Goal: Information Seeking & Learning: Learn about a topic

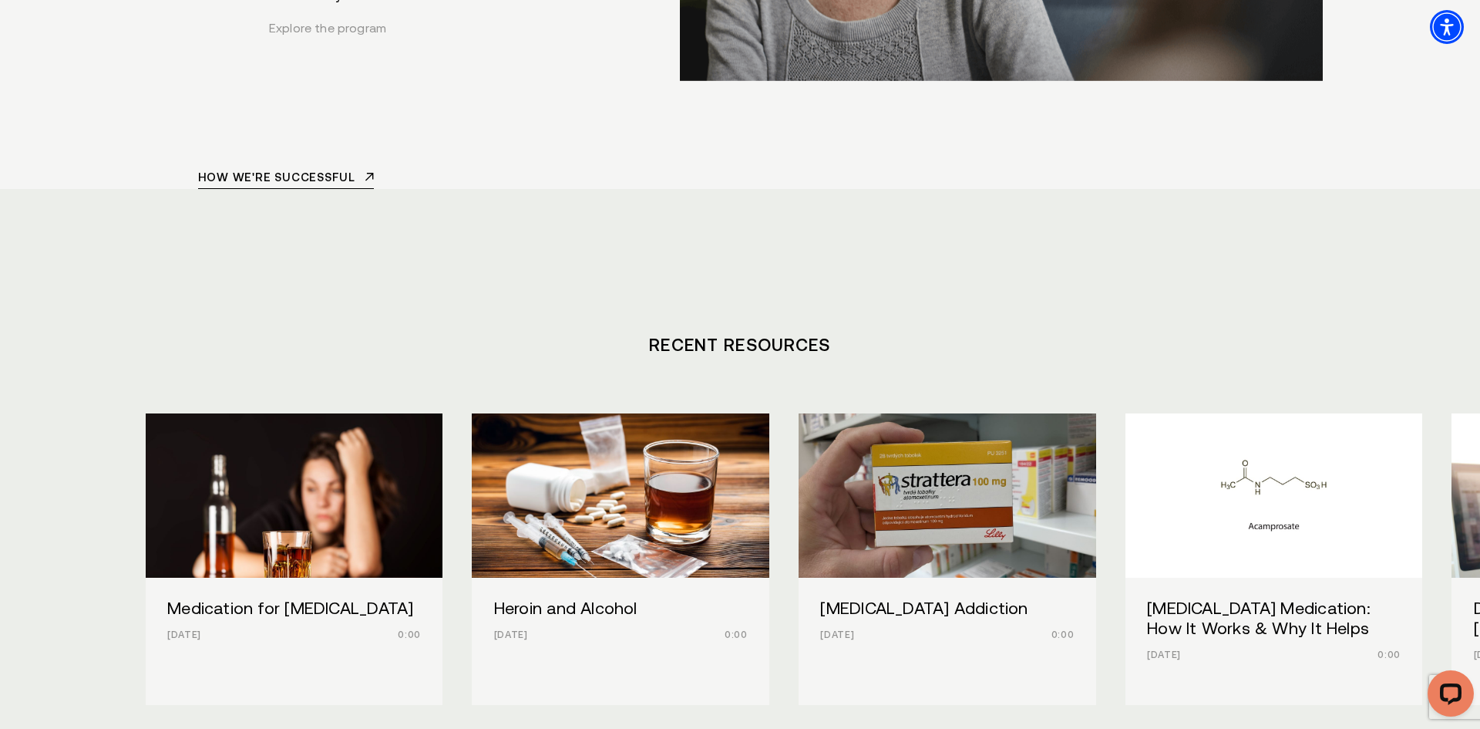
scroll to position [6519, 0]
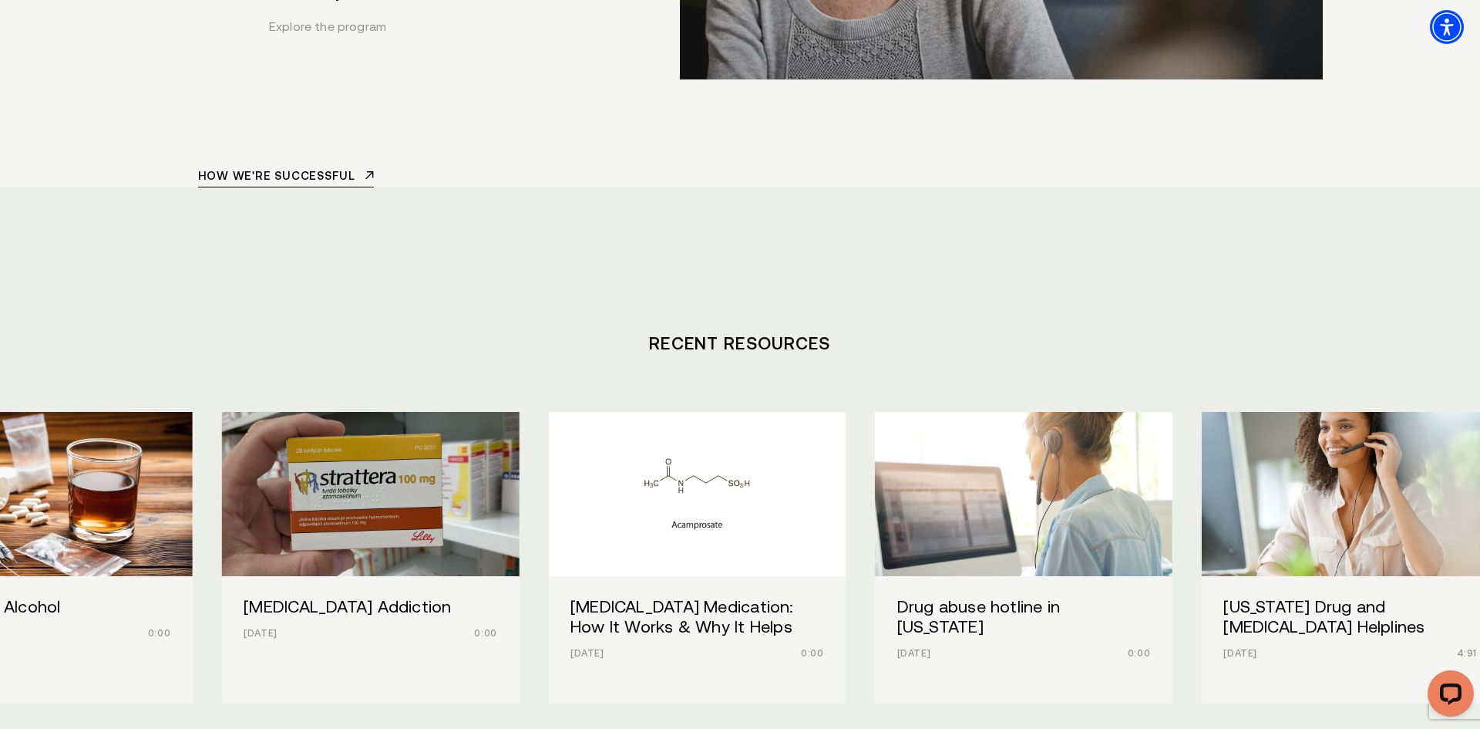
click at [407, 576] on div "[MEDICAL_DATA] Addiction [DATE] 0:00" at bounding box center [371, 619] width 298 height 87
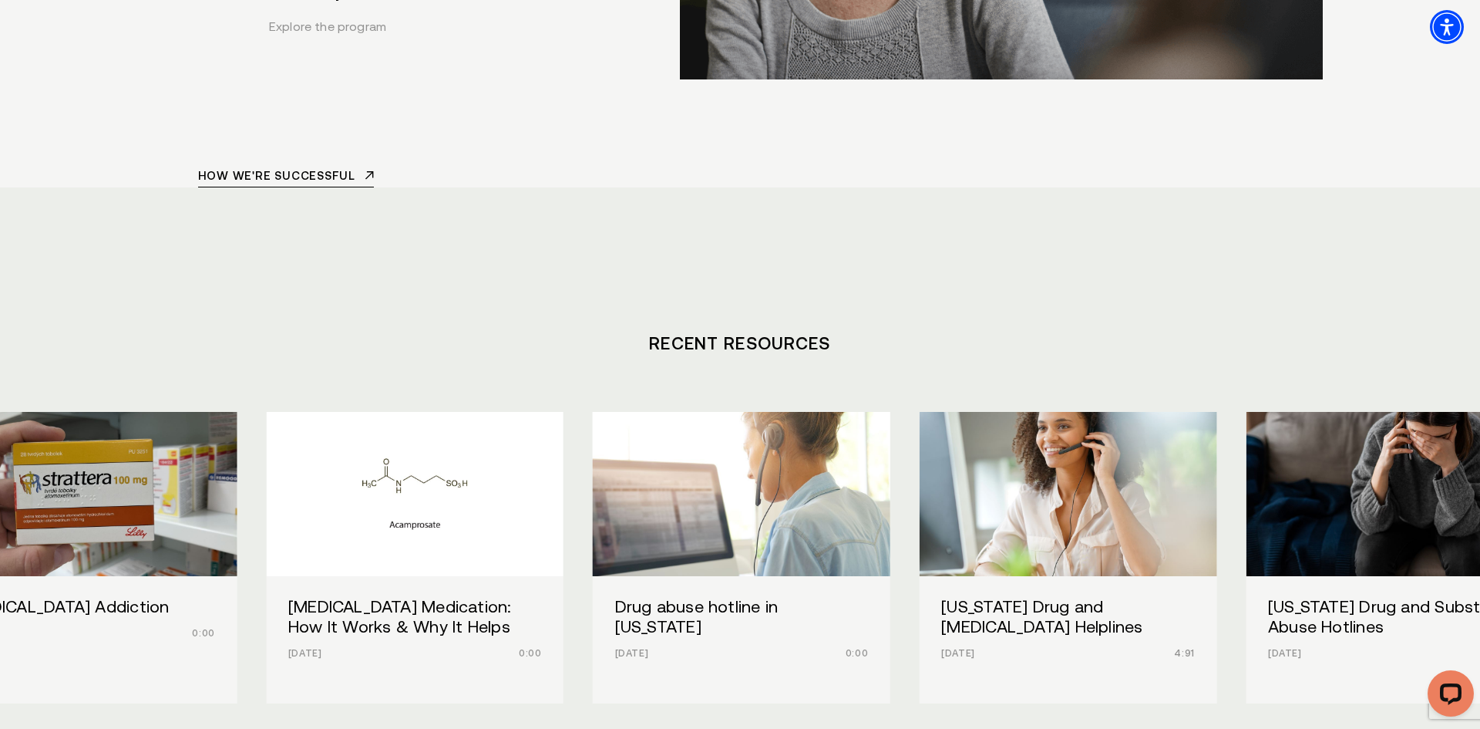
click at [646, 597] on h3 "Drug abuse hotline in [US_STATE]" at bounding box center [742, 616] width 254 height 39
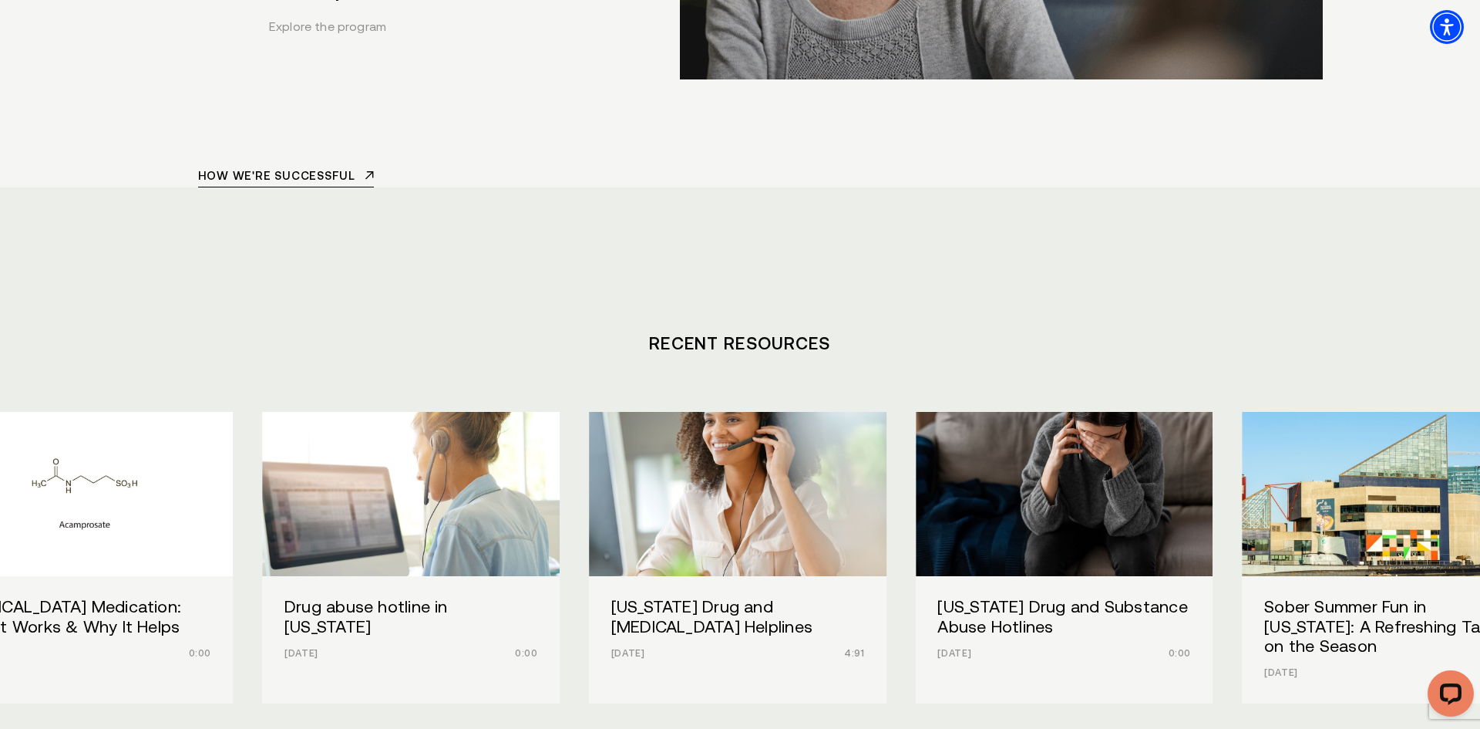
drag, startPoint x: 1239, startPoint y: 402, endPoint x: 791, endPoint y: 429, distance: 448.8
click at [791, 429] on div "Medication for [MEDICAL_DATA] [DATE] 0:00 Heroin and Alcohol [DATE] 0:00 [MEDIC…" at bounding box center [741, 596] width 1190 height 369
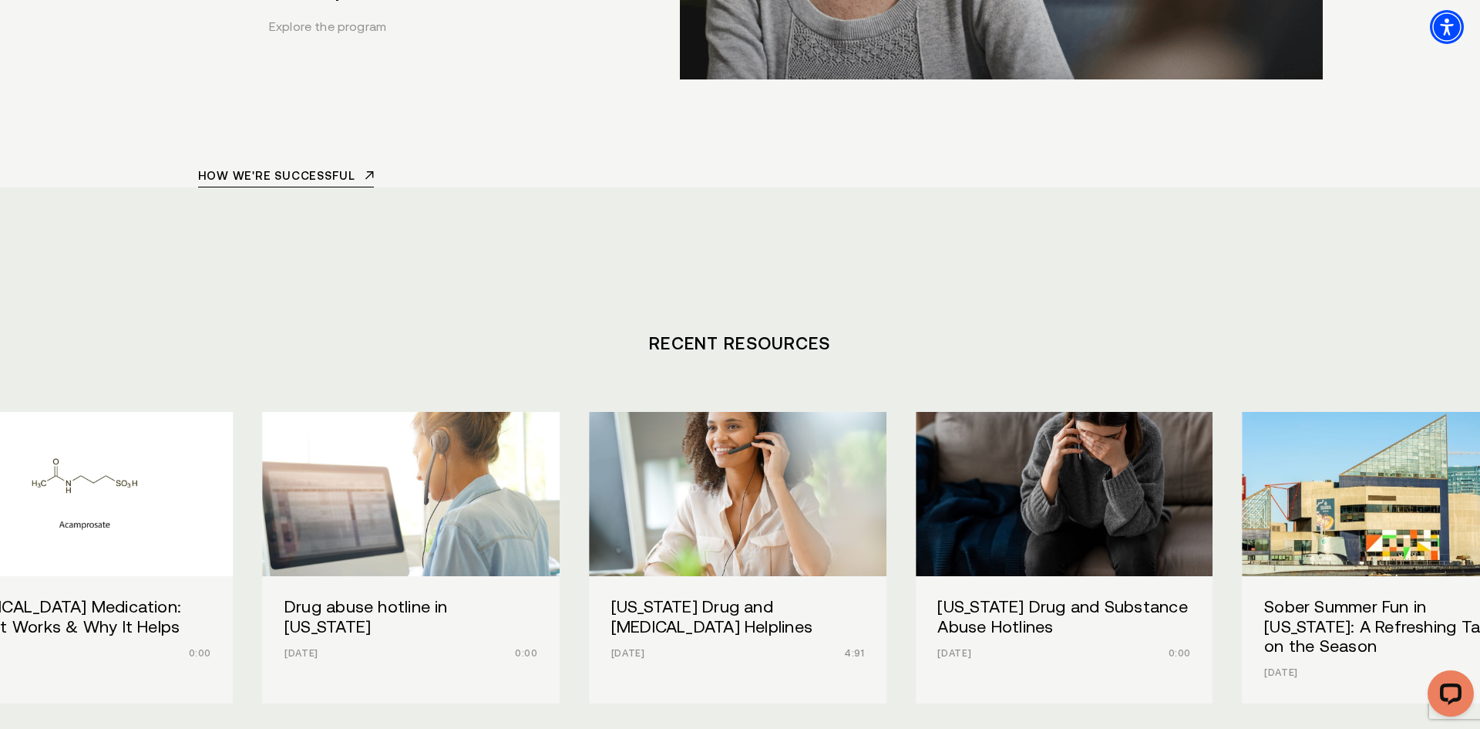
click at [1141, 555] on section "Recent Resources Medication for [MEDICAL_DATA] [DATE] 0:00 Heroin and Alcohol […" at bounding box center [740, 538] width 1480 height 703
drag, startPoint x: 1236, startPoint y: 412, endPoint x: 571, endPoint y: 427, distance: 665.5
click at [571, 427] on div "Medication for [MEDICAL_DATA] [DATE] 0:00 Heroin and Alcohol [DATE] 0:00 [MEDIC…" at bounding box center [741, 596] width 1190 height 369
click at [1117, 569] on section "Recent Resources Medication for [MEDICAL_DATA] [DATE] 0:00 Heroin and Alcohol […" at bounding box center [740, 538] width 1480 height 703
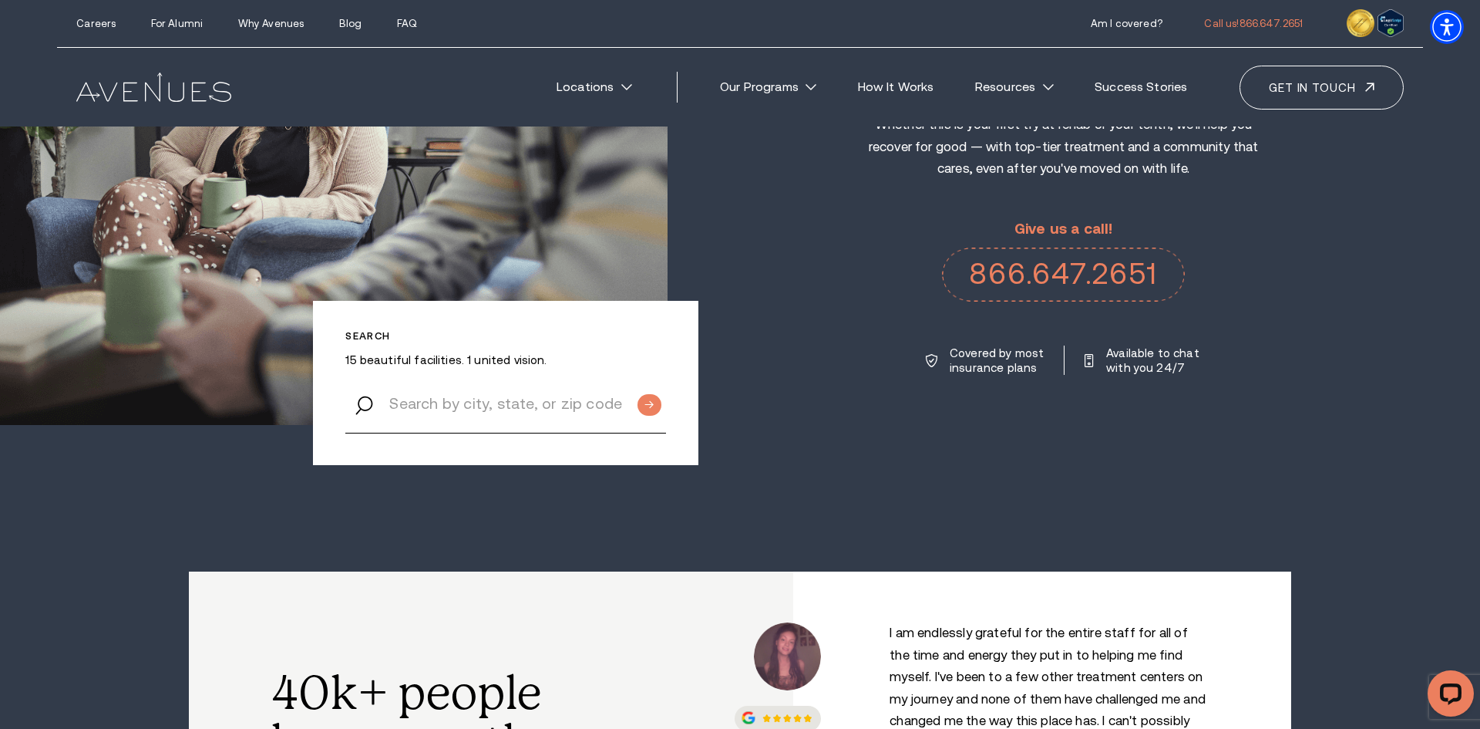
scroll to position [0, 0]
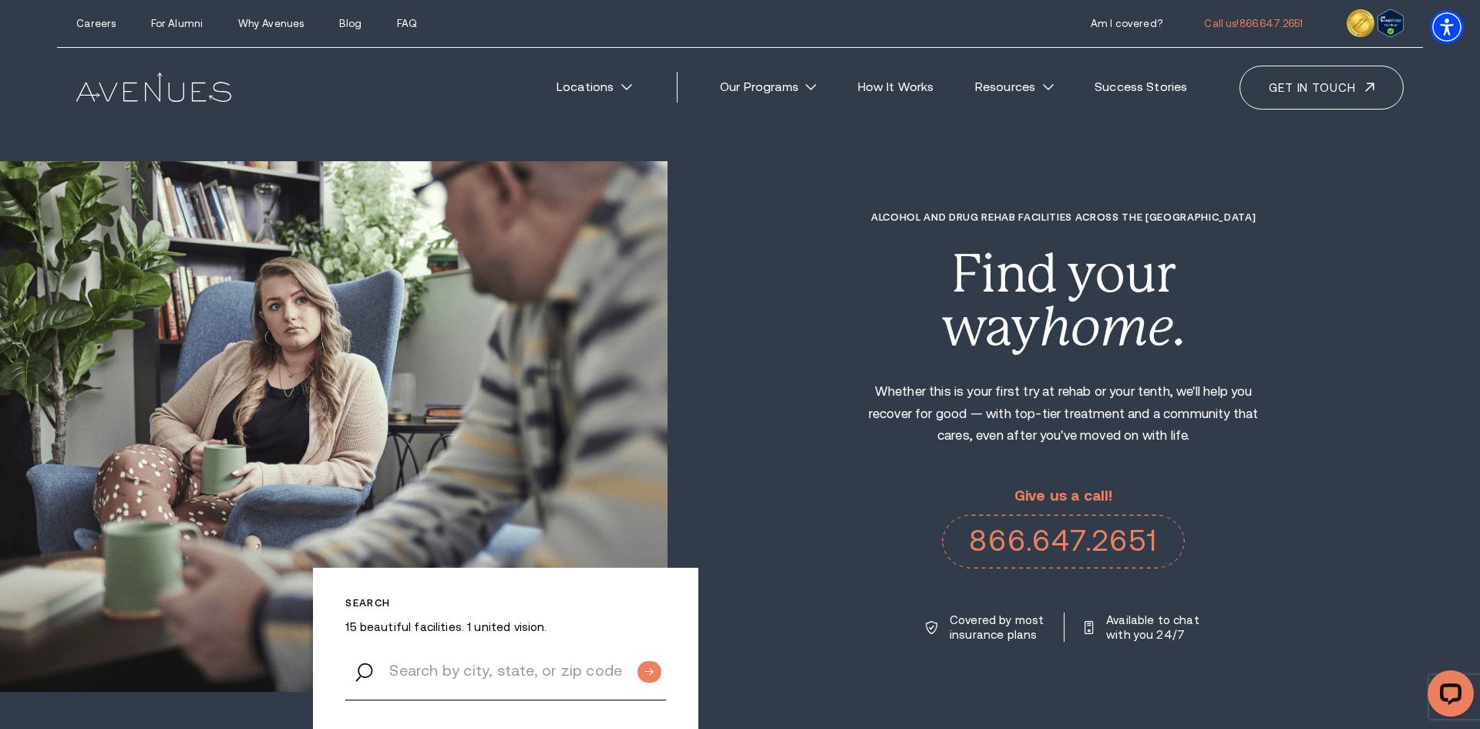
click at [1283, 214] on div "Alcohol and Drug Rehab Facilities across the [GEOGRAPHIC_DATA] Find your way ho…" at bounding box center [1074, 426] width 813 height 431
click at [1202, 157] on section "Search 15 beautiful facilities. 1 united vision. Alcohol and Drug Rehab Facilit…" at bounding box center [740, 419] width 1480 height 838
